Goal: Information Seeking & Learning: Learn about a topic

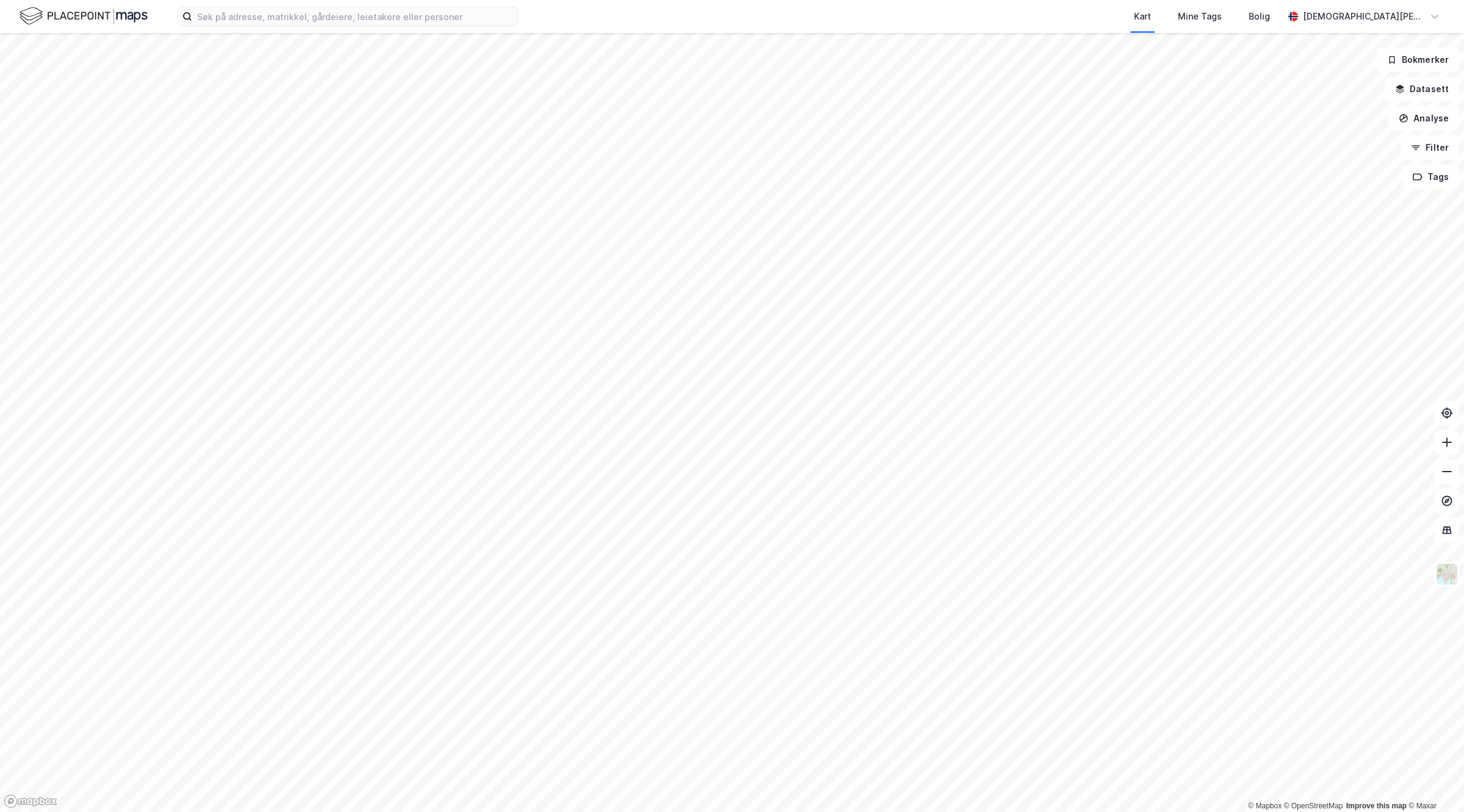
click at [926, 811] on html "Kart Mine Tags Bolig [PERSON_NAME] © Mapbox © OpenStreetMap Improve this map © …" at bounding box center [732, 406] width 1464 height 812
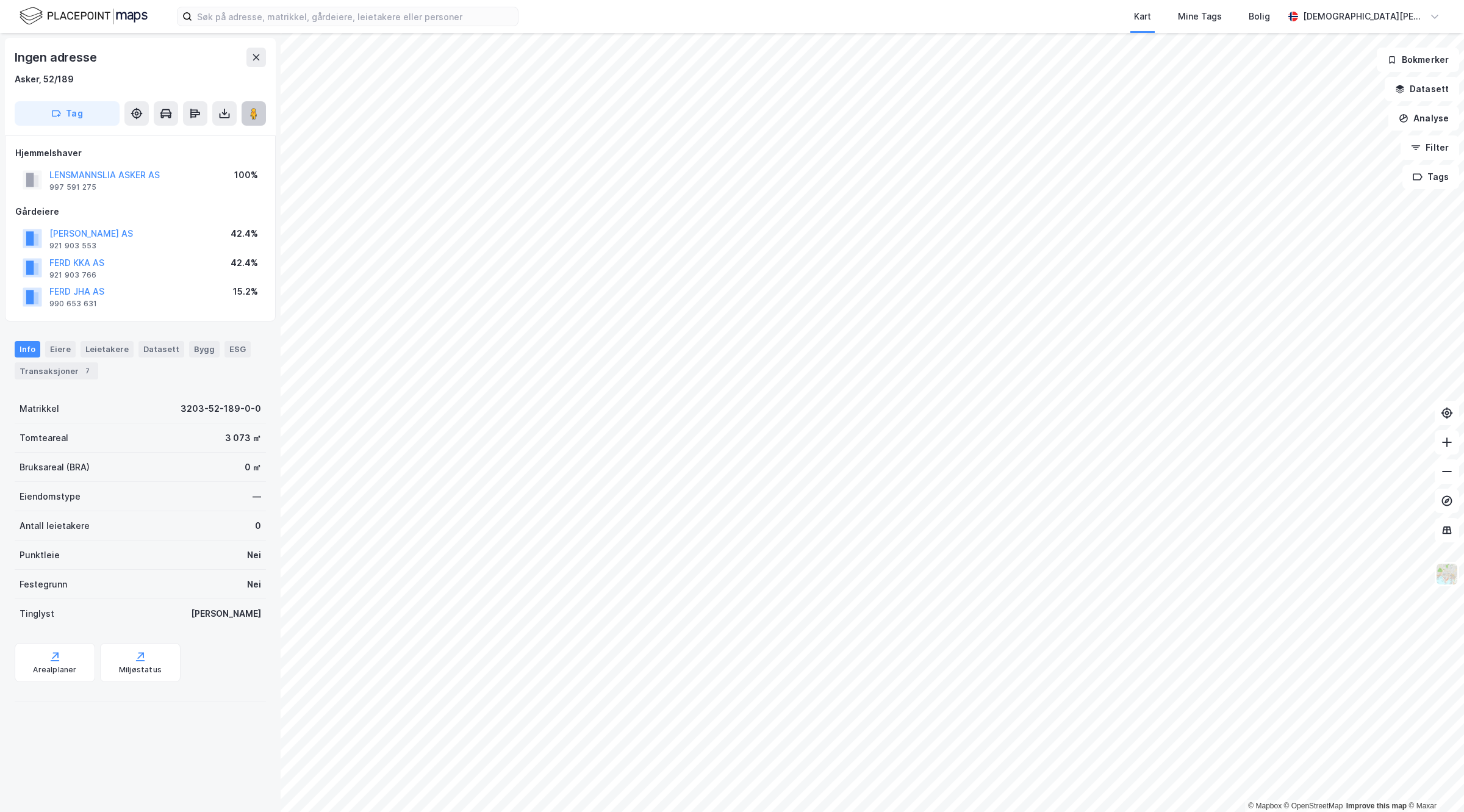
click at [261, 116] on button at bounding box center [253, 113] width 24 height 24
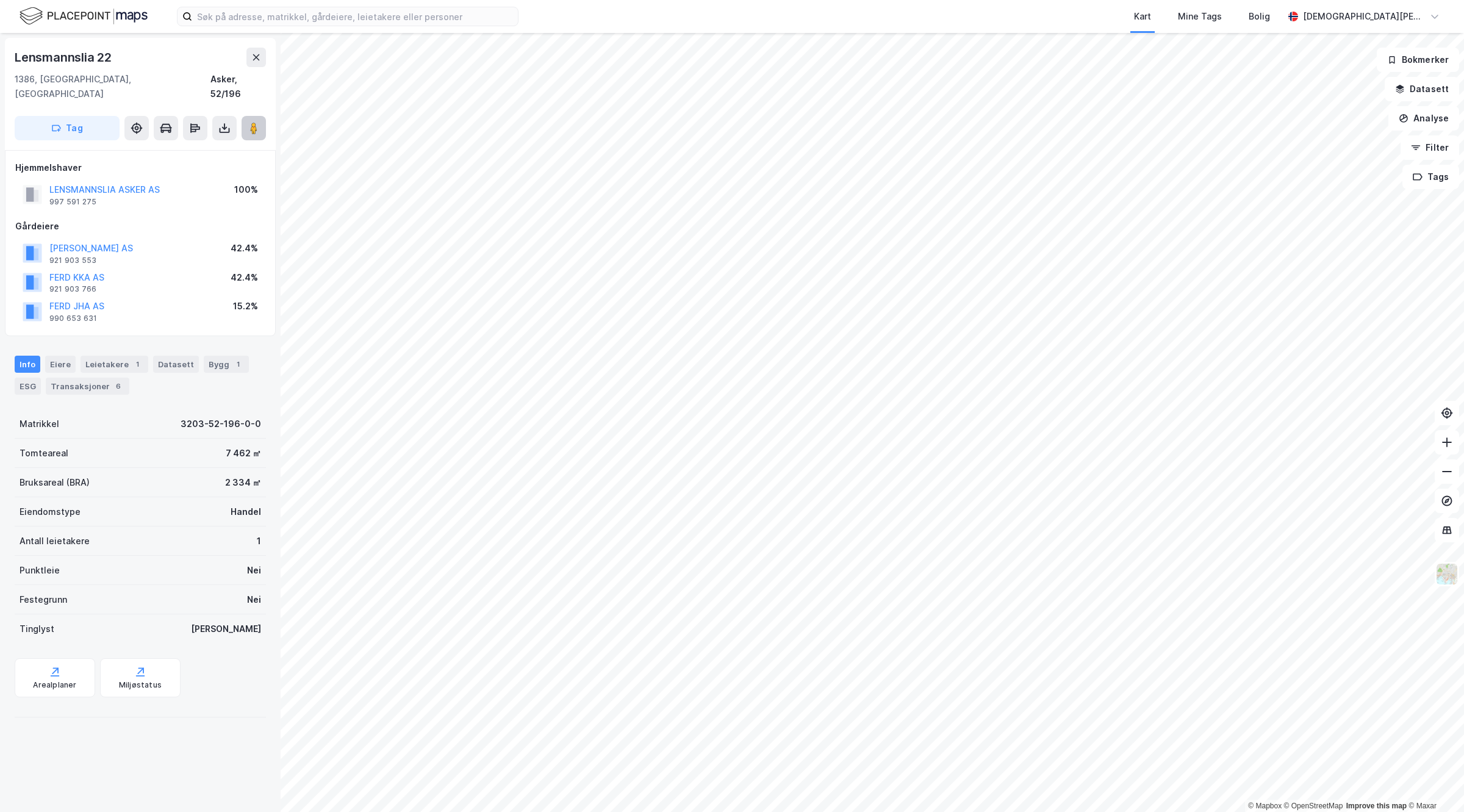
click at [261, 116] on button at bounding box center [253, 127] width 24 height 24
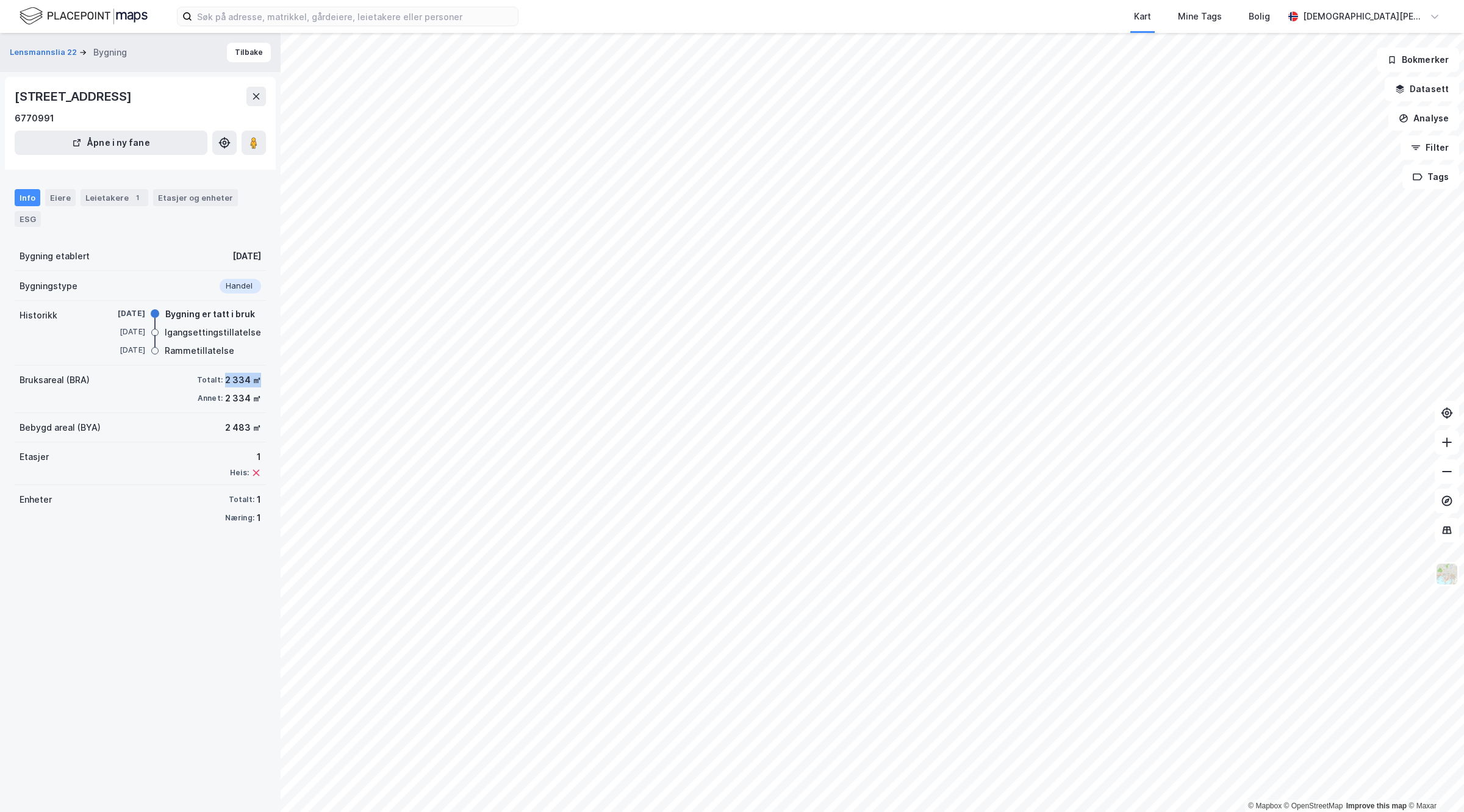
drag, startPoint x: 215, startPoint y: 382, endPoint x: 249, endPoint y: 421, distance: 51.7
click at [247, 382] on div "2 334 ㎡" at bounding box center [243, 380] width 36 height 15
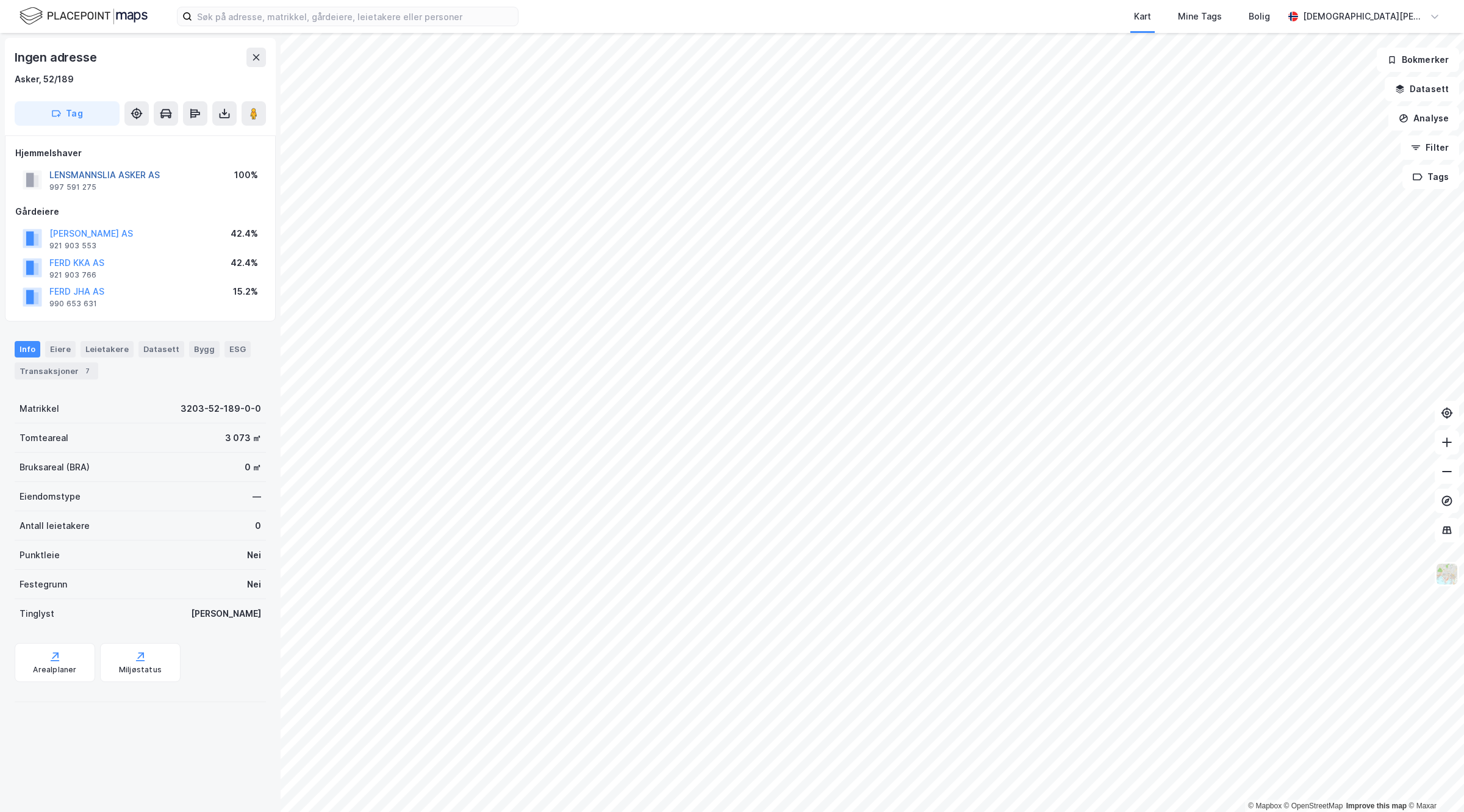
click at [0, 0] on button "LENSMANNSLIA ASKER AS" at bounding box center [0, 0] width 0 height 0
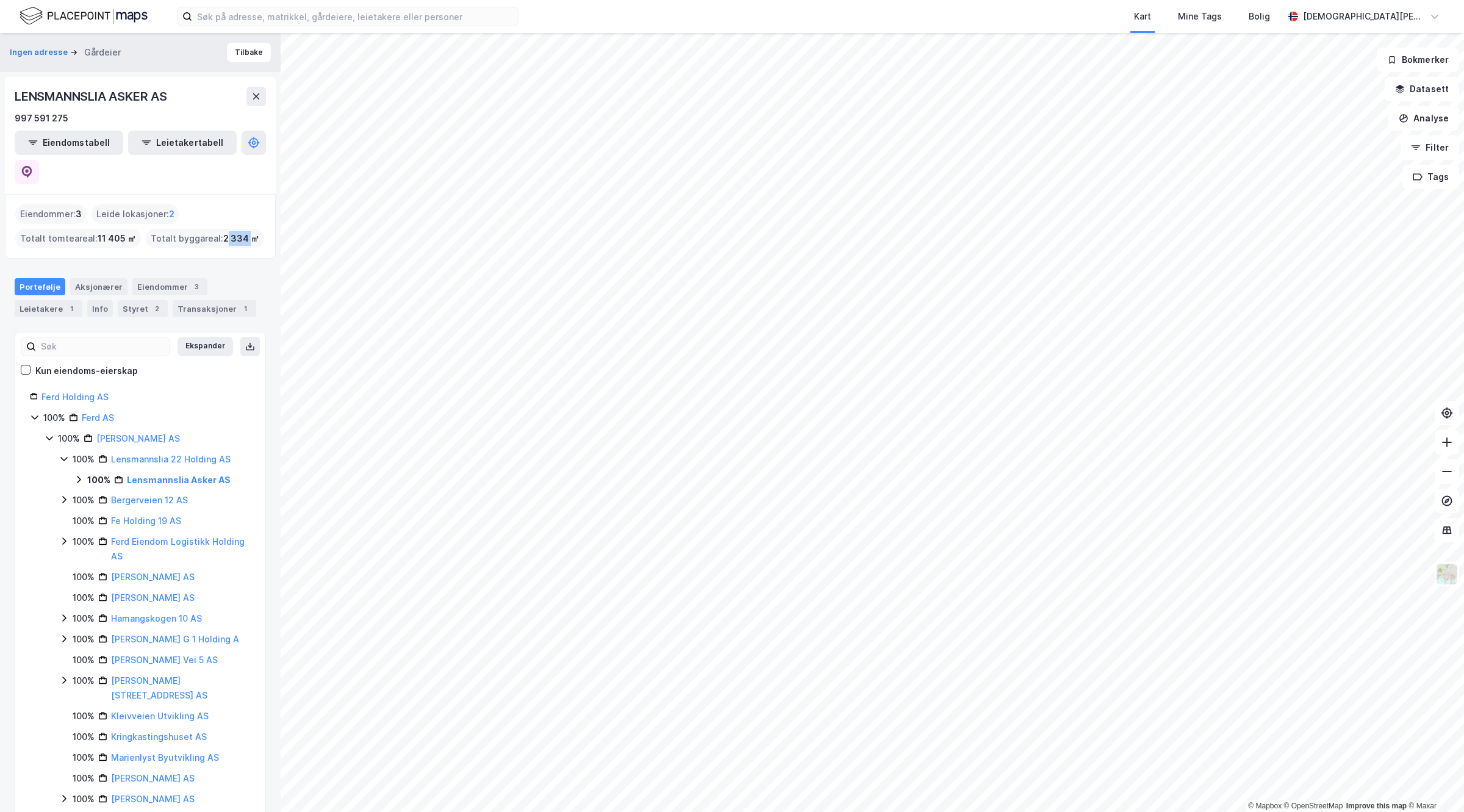
drag, startPoint x: 223, startPoint y: 208, endPoint x: 246, endPoint y: 211, distance: 23.2
click at [246, 231] on span "2 334 ㎡" at bounding box center [241, 239] width 36 height 15
